Goal: Transaction & Acquisition: Obtain resource

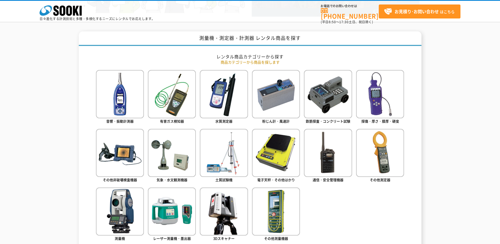
scroll to position [211, 0]
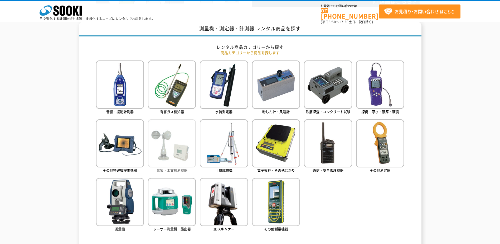
click at [169, 141] on img at bounding box center [172, 143] width 48 height 48
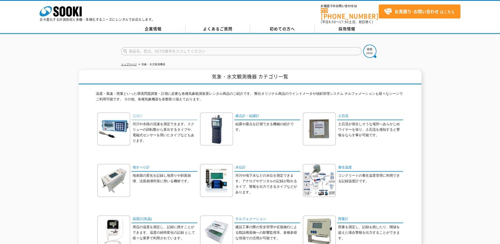
click at [137, 114] on link "流速計" at bounding box center [165, 116] width 66 height 8
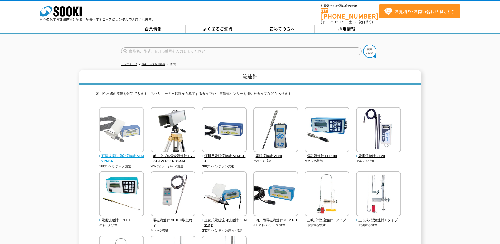
click at [121, 135] on img at bounding box center [121, 130] width 45 height 46
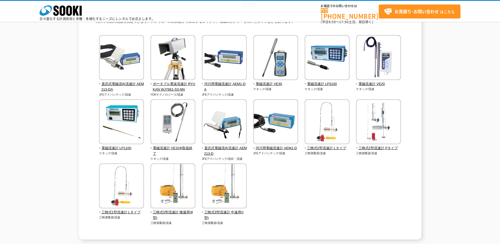
scroll to position [53, 0]
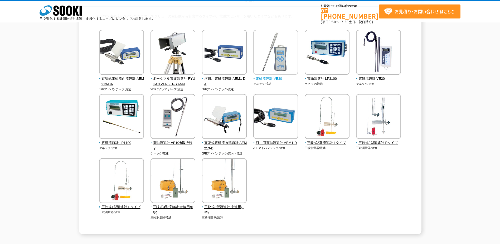
click at [277, 72] on img at bounding box center [275, 53] width 45 height 46
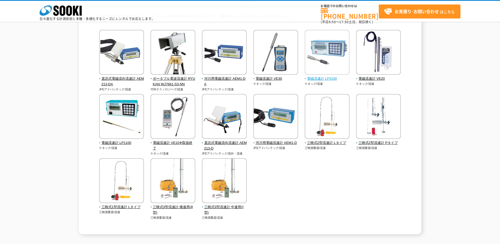
click at [340, 53] on img at bounding box center [327, 53] width 45 height 46
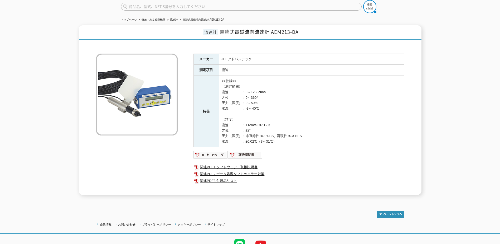
scroll to position [67, 0]
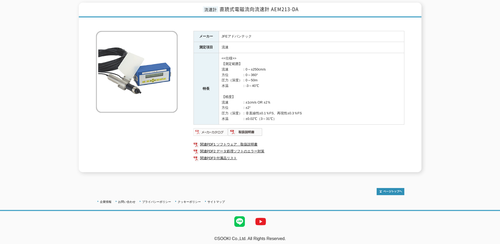
click at [210, 129] on img at bounding box center [211, 132] width 35 height 8
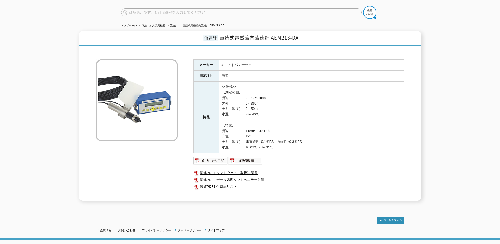
scroll to position [0, 0]
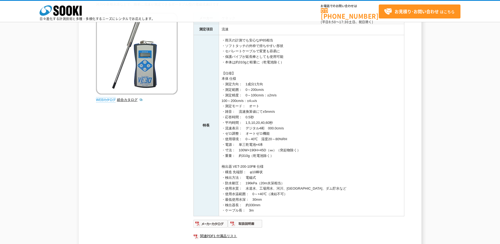
scroll to position [26, 0]
